Goal: Transaction & Acquisition: Purchase product/service

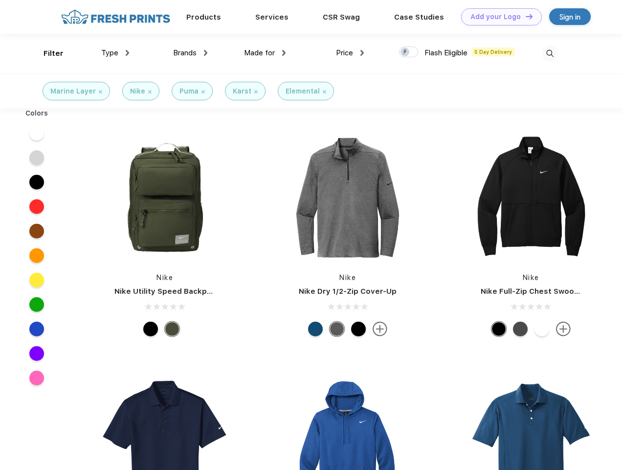
click at [498, 17] on link "Add your Logo Design Tool" at bounding box center [501, 16] width 81 height 17
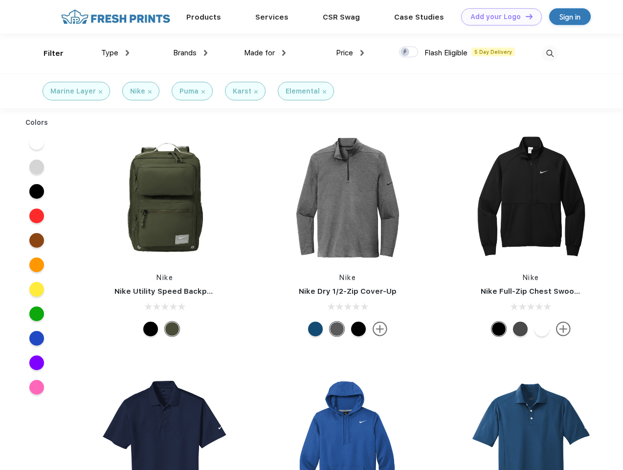
click at [0, 0] on div "Design Tool" at bounding box center [0, 0] width 0 height 0
click at [525, 16] on link "Add your Logo Design Tool" at bounding box center [501, 16] width 81 height 17
click at [47, 53] on div "Filter" at bounding box center [54, 53] width 20 height 11
click at [115, 53] on span "Type" at bounding box center [109, 52] width 17 height 9
click at [190, 53] on span "Brands" at bounding box center [184, 52] width 23 height 9
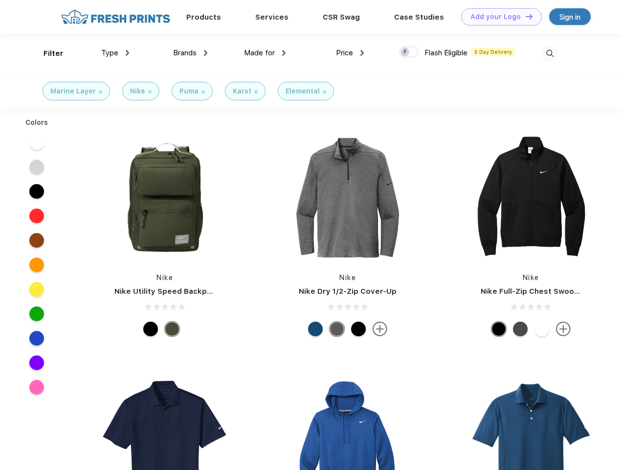
click at [265, 53] on span "Made for" at bounding box center [259, 52] width 31 height 9
click at [350, 53] on span "Price" at bounding box center [344, 52] width 17 height 9
click at [409, 52] on div at bounding box center [408, 51] width 19 height 11
click at [406, 52] on input "checkbox" at bounding box center [402, 49] width 6 height 6
click at [550, 53] on img at bounding box center [550, 54] width 16 height 16
